Goal: Communication & Community: Ask a question

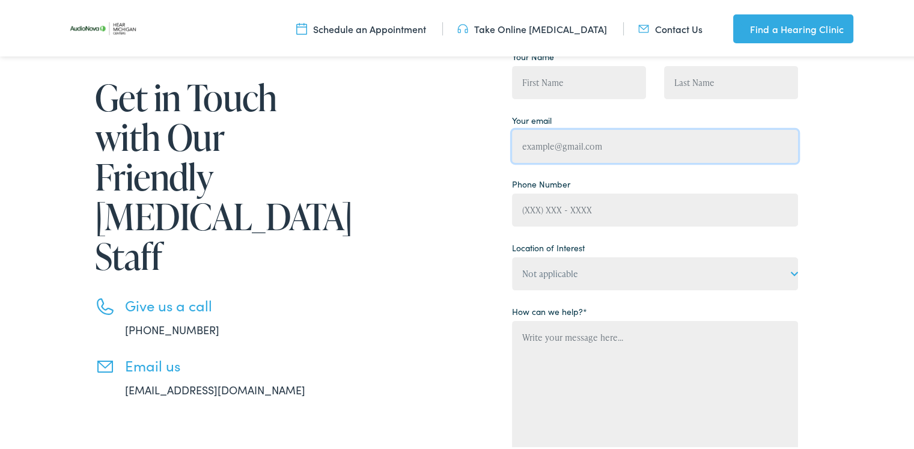
click at [548, 142] on input "Contact form" at bounding box center [655, 143] width 286 height 33
type input "[PERSON_NAME][EMAIL_ADDRESS][DOMAIN_NAME]"
type input "[PERSON_NAME]"
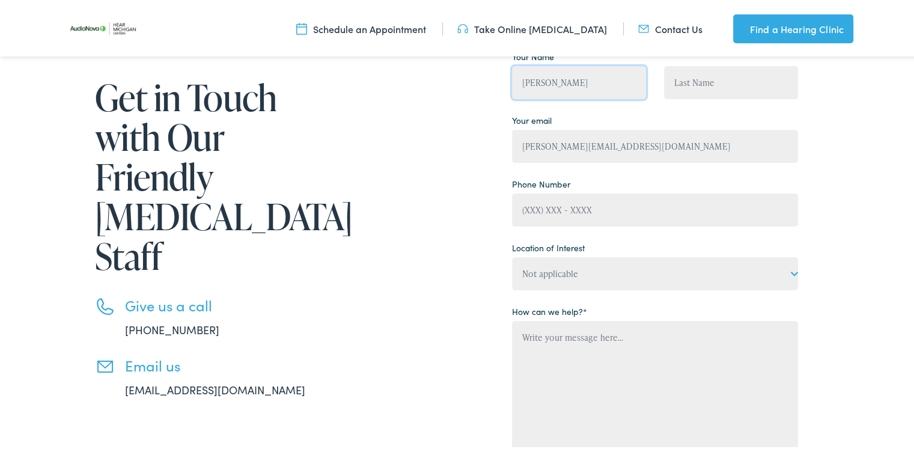
type input "[PERSON_NAME]"
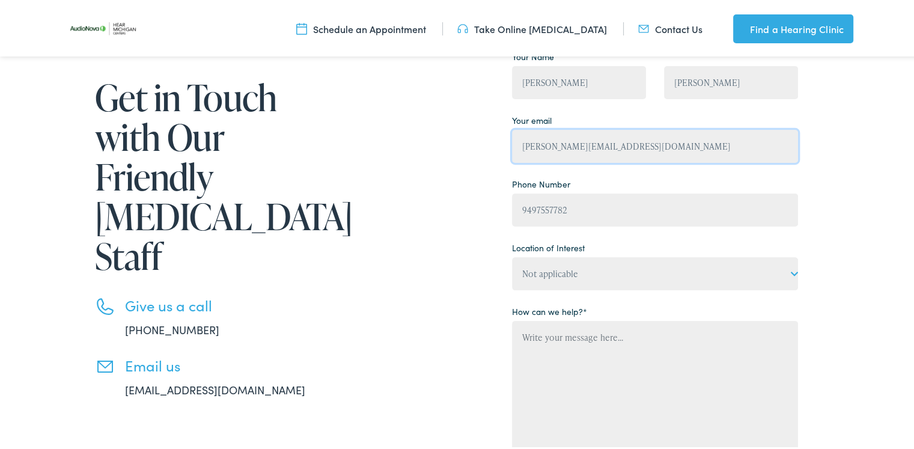
type input "[PHONE_NUMBER]"
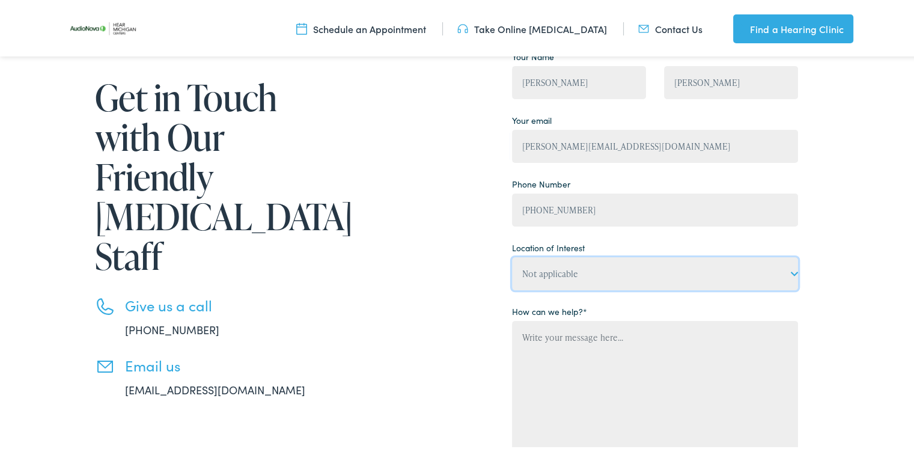
click at [572, 280] on select "Not applicable Hear [US_STATE] Centers, [GEOGRAPHIC_DATA] Hear [US_STATE] Cente…" at bounding box center [655, 271] width 286 height 33
select select "Hear [US_STATE] Centers, [GEOGRAPHIC_DATA]"
click at [512, 255] on select "Not applicable Hear [US_STATE] Centers, [GEOGRAPHIC_DATA] Hear [US_STATE] Cente…" at bounding box center [655, 271] width 286 height 33
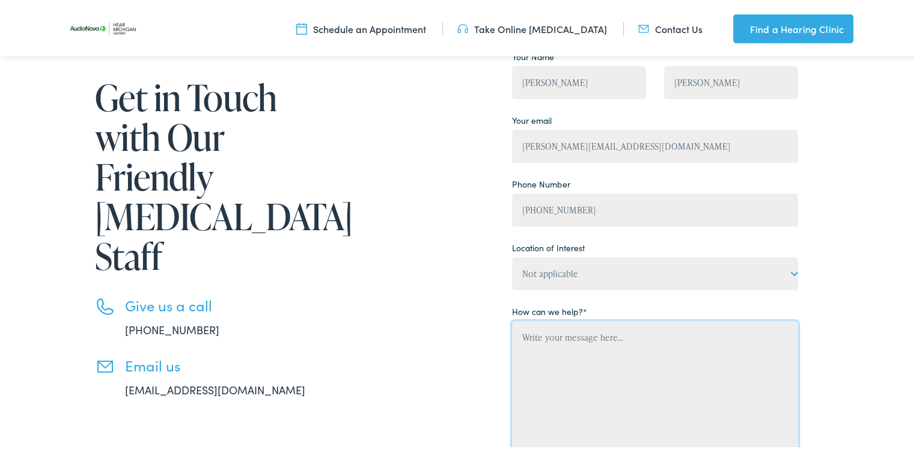
drag, startPoint x: 547, startPoint y: 366, endPoint x: 286, endPoint y: 384, distance: 261.5
click at [546, 367] on textarea "Contact form" at bounding box center [655, 392] width 286 height 147
paste textarea "Hear [US_STATE] Centers - [GEOGRAPHIC_DATA], Leads for Hear [US_STATE] Centers …"
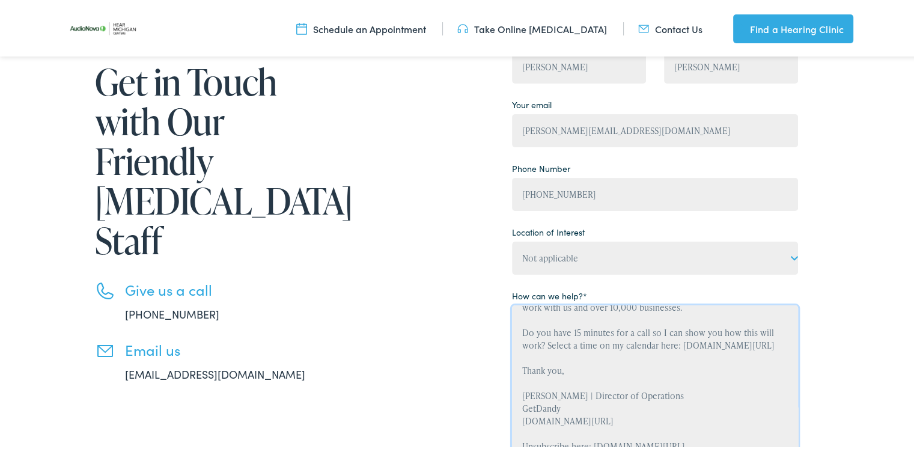
scroll to position [336, 0]
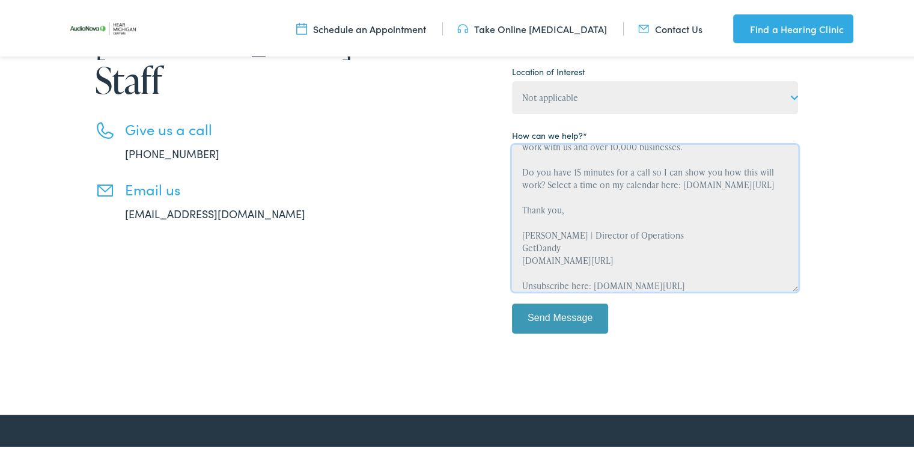
type textarea "Hear [US_STATE] Centers - [GEOGRAPHIC_DATA], Leads for Hear [US_STATE] Centers …"
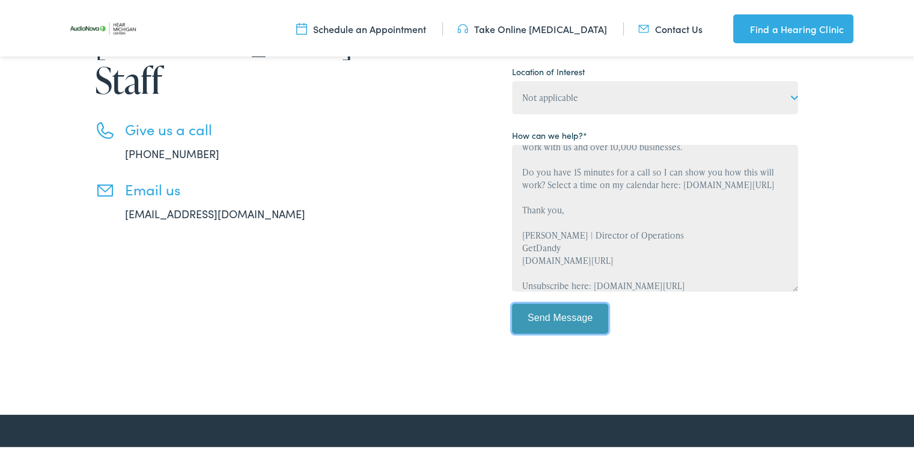
click at [536, 319] on input "Send Message" at bounding box center [560, 316] width 96 height 30
